Goal: Transaction & Acquisition: Download file/media

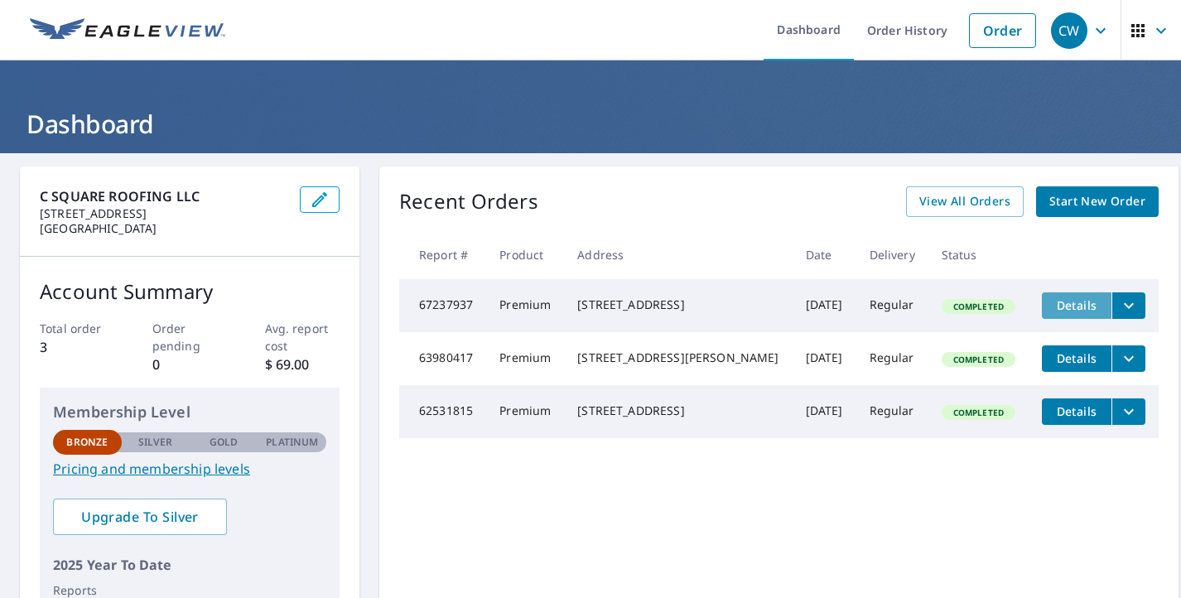
click at [1058, 302] on span "Details" at bounding box center [1077, 305] width 50 height 16
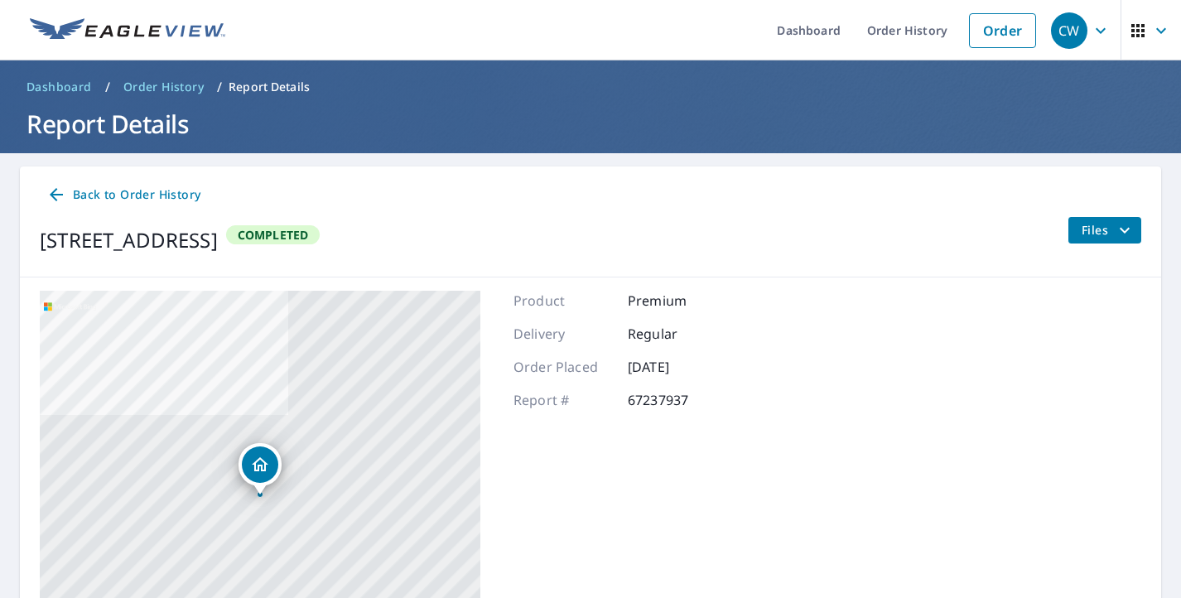
scroll to position [175, 0]
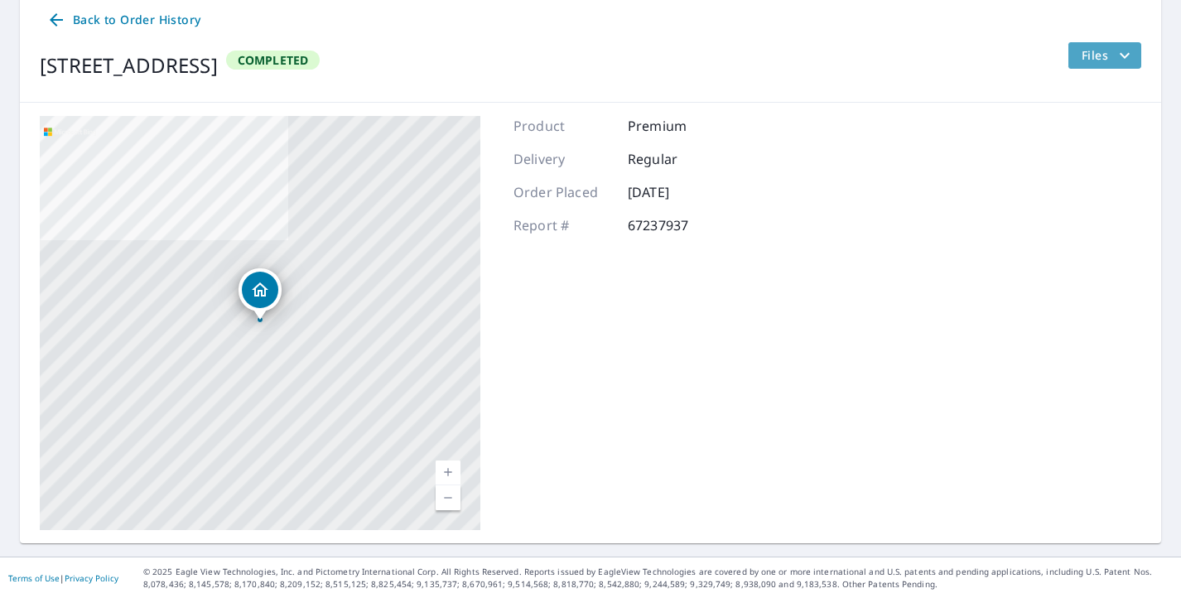
click at [1127, 51] on icon "filesDropdownBtn-67237937" at bounding box center [1125, 56] width 20 height 20
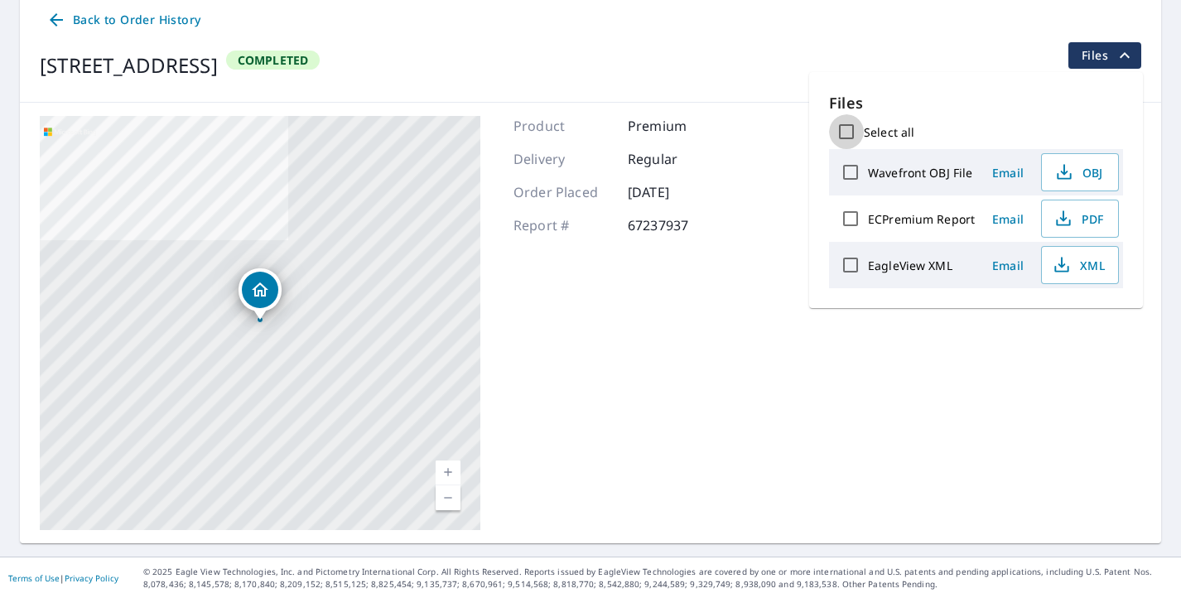
click at [847, 128] on input "Select all" at bounding box center [846, 131] width 35 height 35
checkbox input "true"
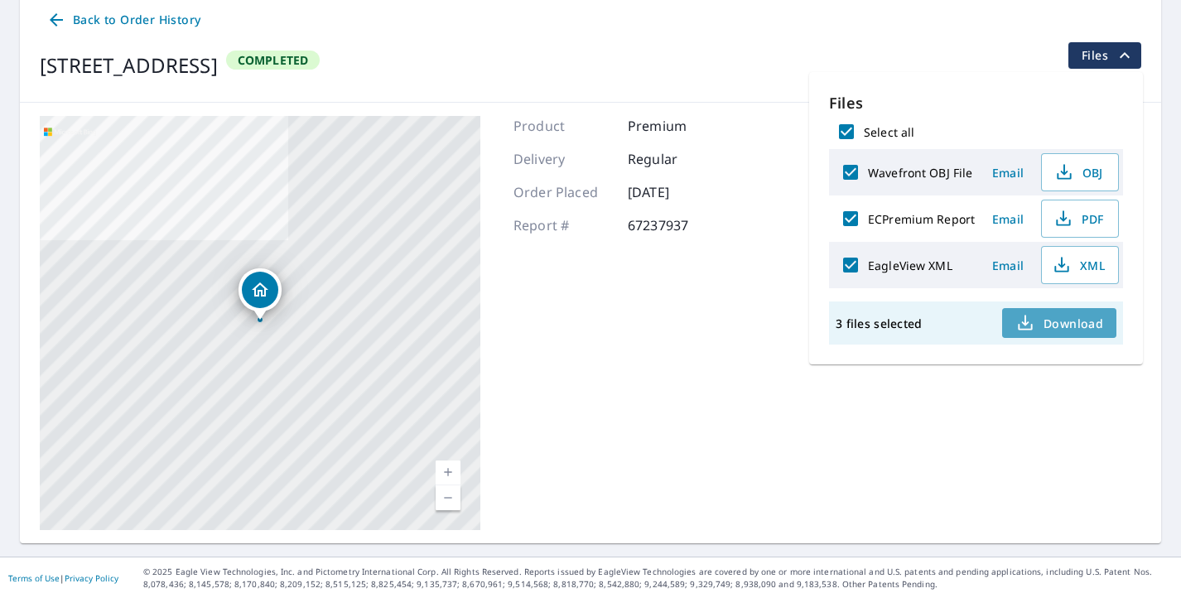
click at [1067, 325] on span "Download" at bounding box center [1060, 323] width 88 height 20
